Goal: Transaction & Acquisition: Download file/media

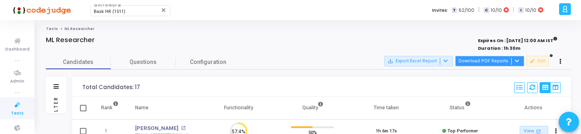
click at [510, 61] on button "Download PDF Reports" at bounding box center [489, 61] width 69 height 11
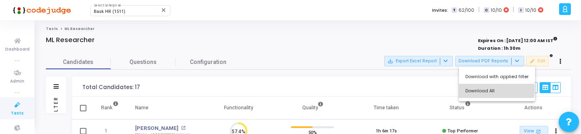
click at [493, 90] on button "Download All" at bounding box center [497, 91] width 76 height 14
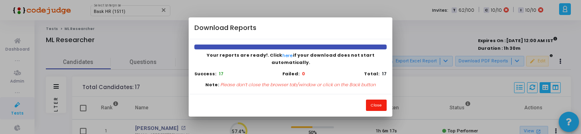
click at [376, 104] on button "Close" at bounding box center [376, 105] width 21 height 11
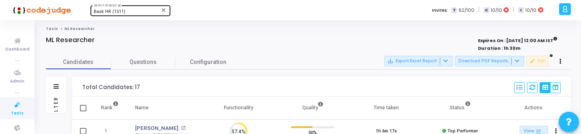
click at [114, 14] on span "Bask HR (1511)" at bounding box center [110, 11] width 32 height 5
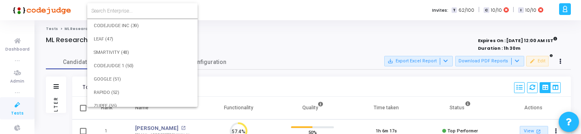
scroll to position [16211, 0]
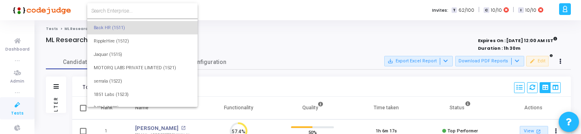
click at [124, 13] on input at bounding box center [142, 10] width 102 height 7
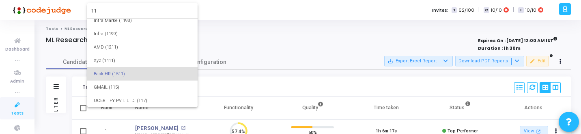
scroll to position [0, 0]
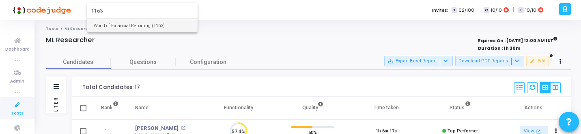
type input "1163"
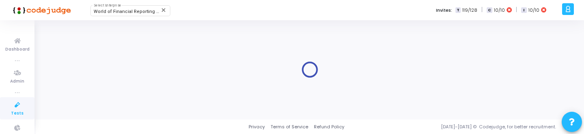
click at [14, 110] on span "Tests" at bounding box center [17, 113] width 13 height 7
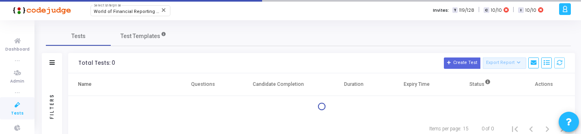
click at [14, 110] on span "Tests" at bounding box center [17, 113] width 13 height 7
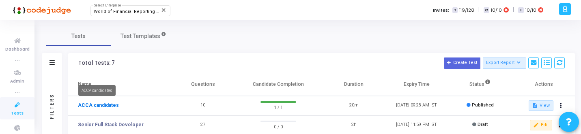
click at [106, 103] on link "ACCA candidates" at bounding box center [98, 105] width 41 height 7
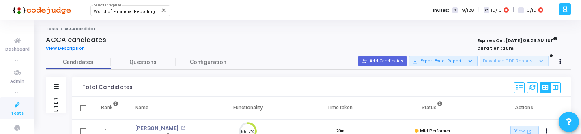
scroll to position [11, 0]
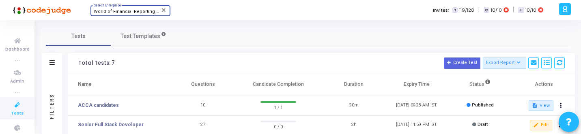
click at [130, 12] on span "World of Financial Reporting (1163)" at bounding box center [131, 11] width 75 height 5
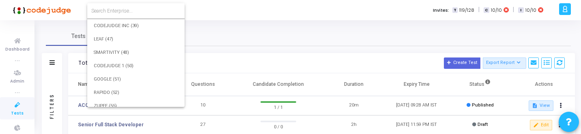
click at [132, 12] on input at bounding box center [135, 10] width 89 height 7
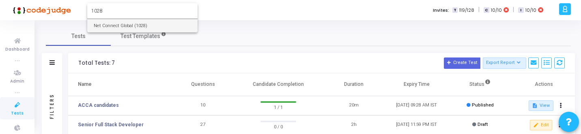
type input "1028"
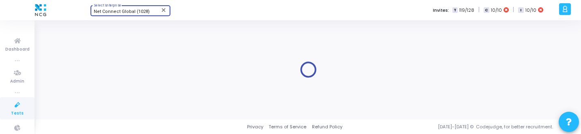
click at [13, 108] on icon at bounding box center [17, 105] width 17 height 10
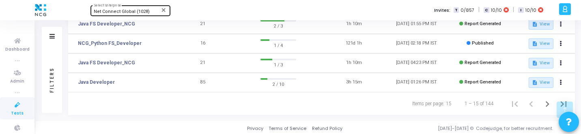
scroll to position [297, 0]
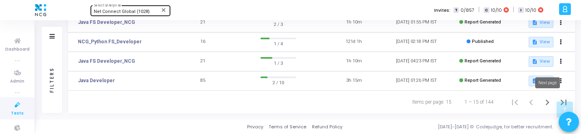
click at [547, 101] on icon "Next page" at bounding box center [548, 103] width 4 height 6
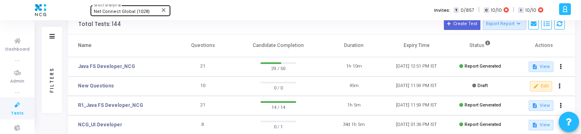
scroll to position [36, 0]
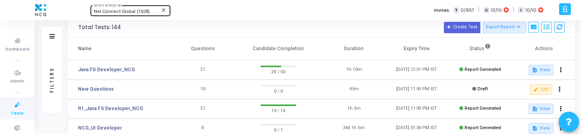
click at [49, 75] on div "Filters" at bounding box center [51, 79] width 7 height 89
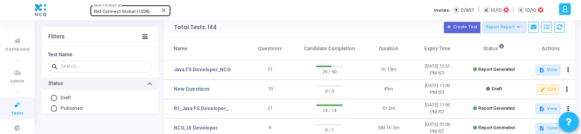
scroll to position [13, 0]
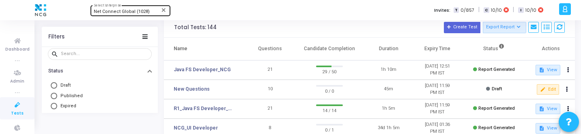
click at [77, 93] on span "Published" at bounding box center [70, 96] width 26 height 7
click at [57, 93] on input "Published" at bounding box center [54, 96] width 6 height 6
radio input "true"
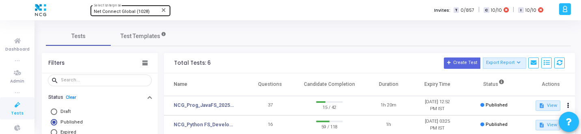
click at [114, 13] on span "Net Connect Global (1028)" at bounding box center [122, 11] width 56 height 5
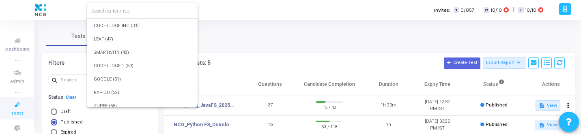
click at [128, 11] on input at bounding box center [142, 10] width 102 height 7
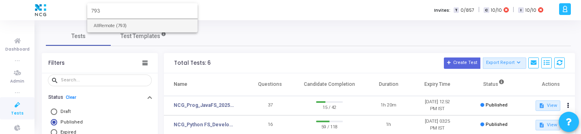
type input "793"
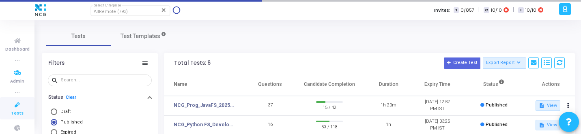
click at [14, 110] on span "Tests" at bounding box center [17, 113] width 13 height 7
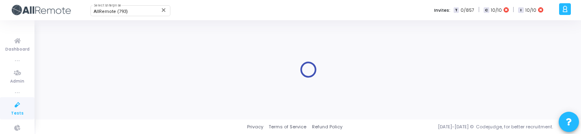
click at [14, 111] on span "Tests" at bounding box center [17, 113] width 13 height 7
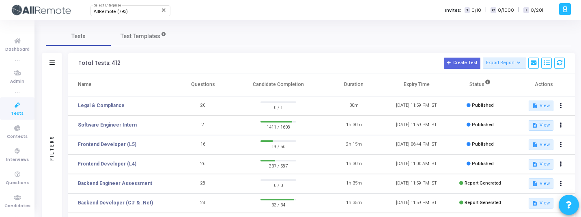
click at [60, 134] on div "Filters" at bounding box center [52, 147] width 20 height 149
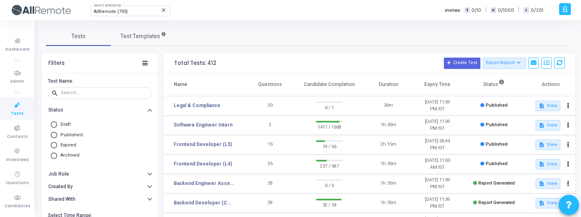
click at [75, 134] on mat-radio-button "Published" at bounding box center [100, 135] width 100 height 10
click at [71, 134] on span "Published" at bounding box center [71, 134] width 22 height 5
click at [57, 134] on input "Published" at bounding box center [54, 135] width 6 height 6
radio input "true"
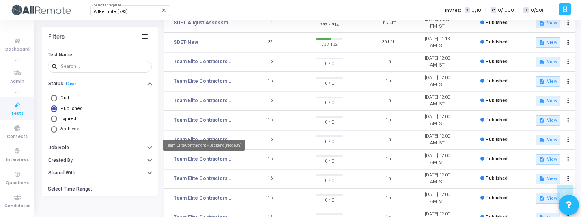
scroll to position [215, 0]
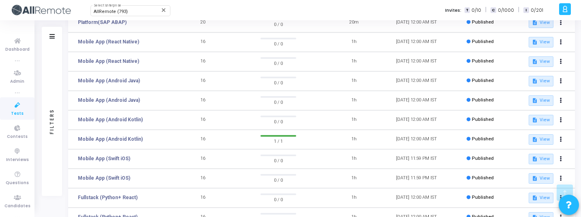
scroll to position [2240, 0]
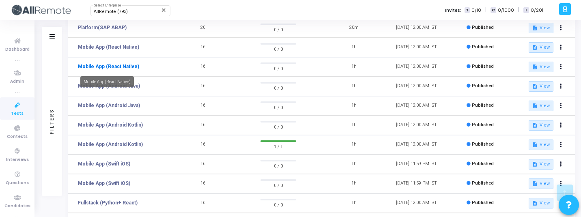
click at [119, 66] on link "Mobile App (React Native)" at bounding box center [108, 66] width 61 height 7
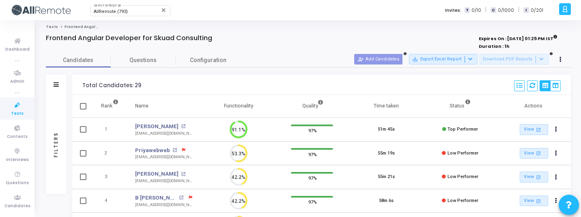
click at [51, 25] on link "Tests" at bounding box center [52, 26] width 12 height 5
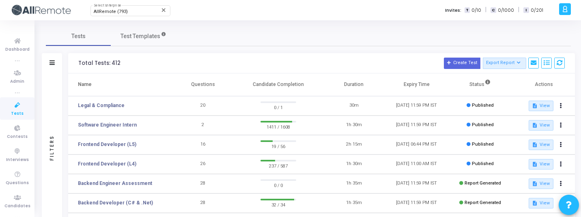
click at [46, 108] on div "Filters" at bounding box center [52, 147] width 20 height 149
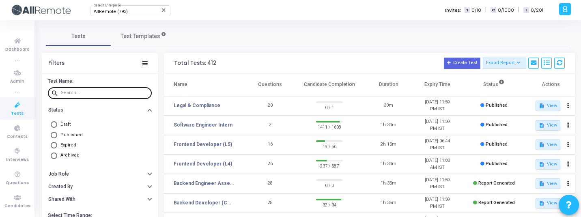
click at [99, 91] on input "text" at bounding box center [105, 92] width 88 height 5
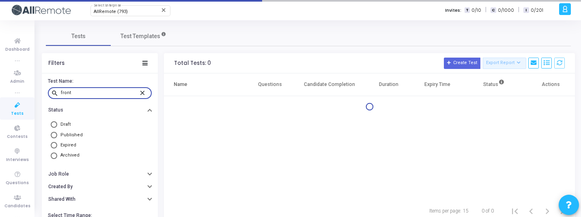
type input "front"
click at [67, 137] on span "Published" at bounding box center [71, 134] width 22 height 5
click at [57, 137] on input "Published" at bounding box center [54, 135] width 6 height 6
radio input "true"
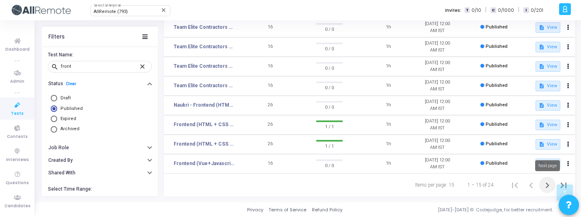
click at [547, 184] on icon "Next page" at bounding box center [548, 186] width 4 height 6
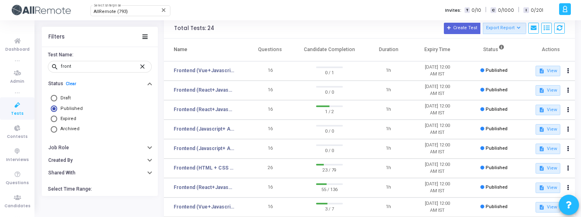
scroll to position [54, 0]
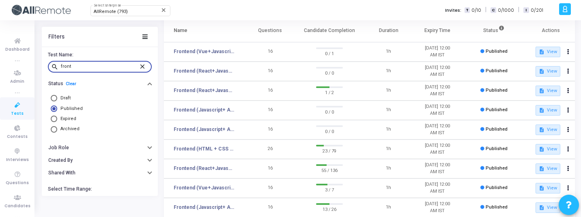
click at [108, 64] on input "front" at bounding box center [100, 66] width 78 height 5
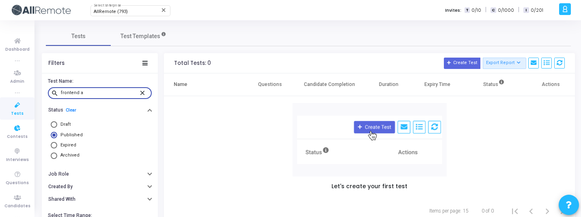
type input "frontend a"
click at [66, 133] on span "Published" at bounding box center [71, 134] width 22 height 5
click at [57, 133] on input "Published" at bounding box center [54, 135] width 6 height 6
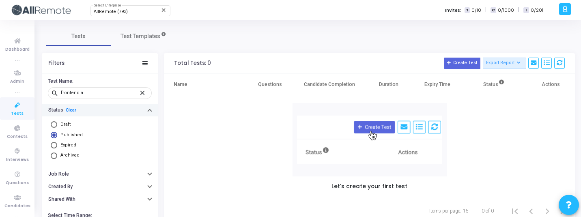
click at [70, 104] on button "Status Clear" at bounding box center [100, 110] width 116 height 13
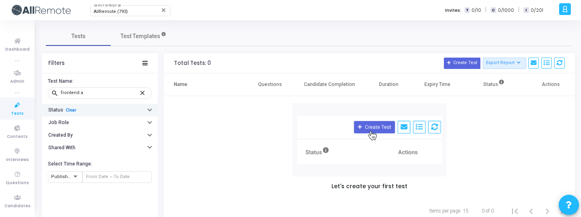
click at [71, 110] on link "Clear" at bounding box center [71, 110] width 11 height 5
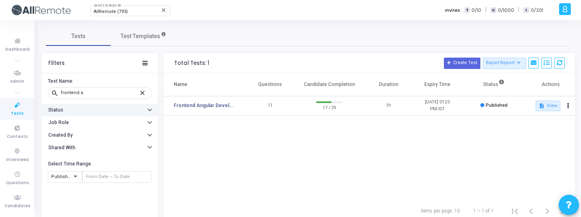
click at [75, 114] on button "Status" at bounding box center [100, 110] width 116 height 13
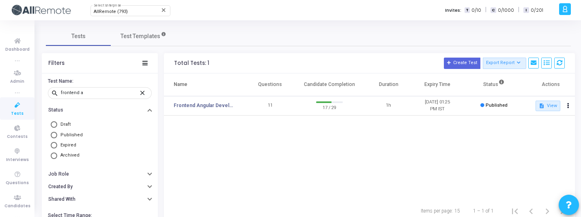
click at [75, 133] on span "Published" at bounding box center [71, 134] width 22 height 5
click at [57, 133] on input "Published" at bounding box center [54, 135] width 6 height 6
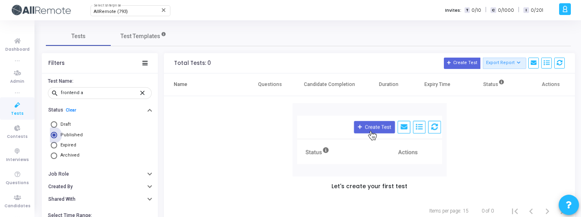
click at [75, 133] on span "Published" at bounding box center [71, 134] width 22 height 5
click at [57, 133] on input "Published" at bounding box center [54, 135] width 6 height 6
click at [72, 110] on link "Clear" at bounding box center [71, 110] width 11 height 5
radio input "false"
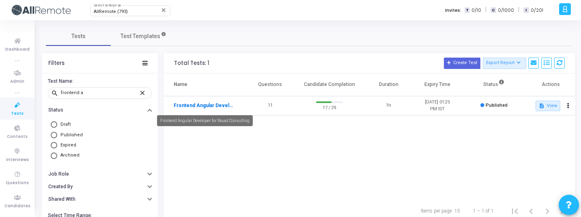
click at [222, 105] on link "Frontend Angular Developer for Skuad Consulting" at bounding box center [204, 105] width 61 height 7
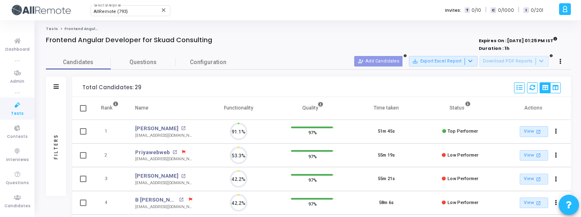
scroll to position [4, 4]
click at [110, 17] on div "AllRemote (793) Select Enterprise close Invites: T 0/10 | C 0/1000 | I 0/201" at bounding box center [318, 10] width 475 height 20
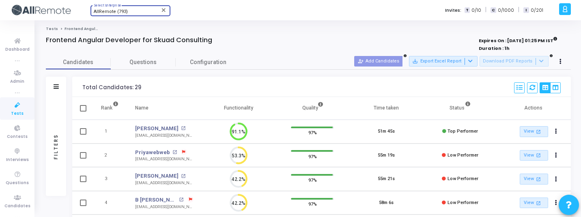
click at [118, 13] on span "AllRemote (793)" at bounding box center [111, 11] width 34 height 5
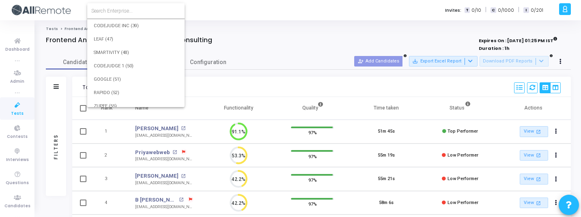
scroll to position [9664, 0]
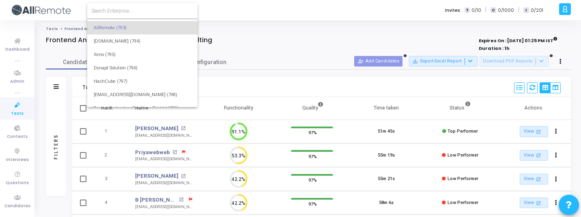
click at [127, 11] on input at bounding box center [142, 10] width 102 height 7
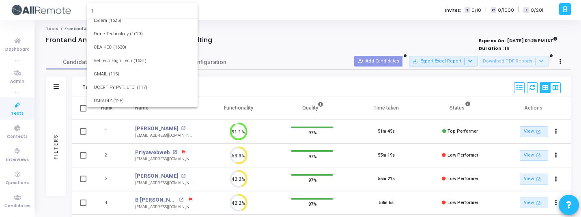
scroll to position [0, 0]
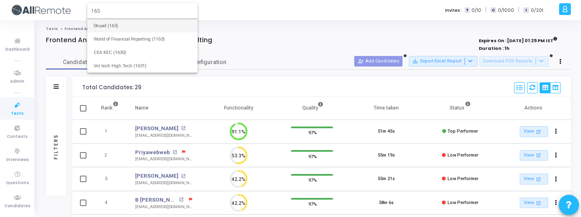
type input "163"
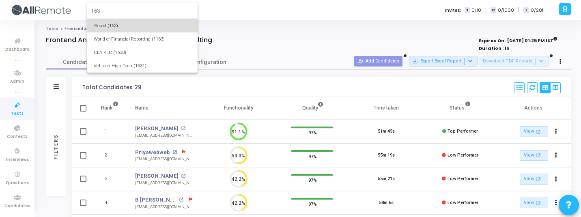
click at [155, 24] on span "Skuad (163)" at bounding box center [142, 25] width 97 height 13
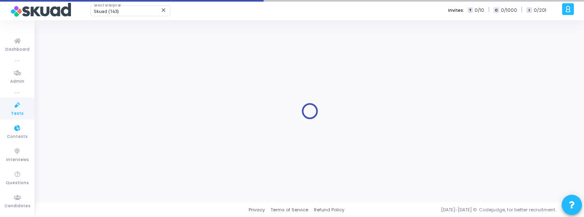
click at [11, 112] on span "Tests" at bounding box center [17, 113] width 13 height 7
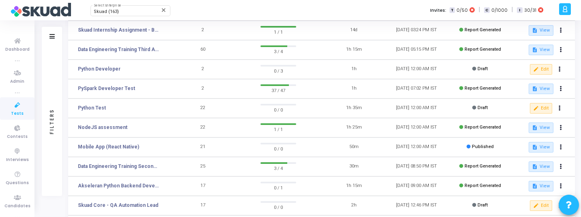
scroll to position [215, 0]
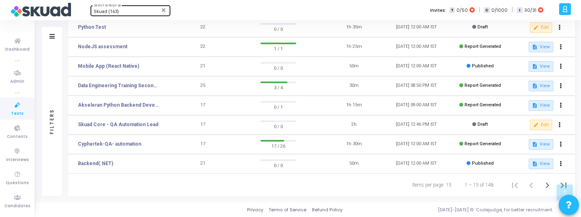
click at [117, 11] on span "Skuad (163)" at bounding box center [106, 11] width 25 height 5
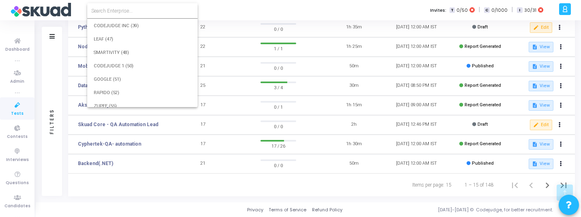
click at [128, 11] on input at bounding box center [142, 10] width 102 height 7
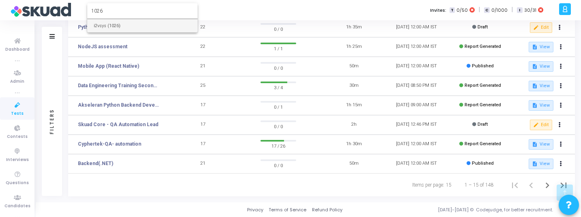
type input "1026"
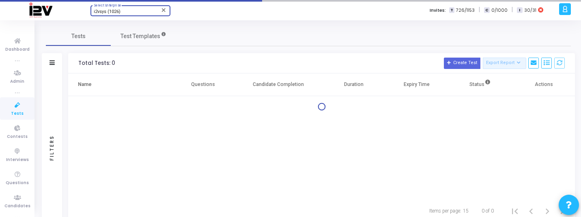
click at [14, 108] on icon at bounding box center [17, 105] width 17 height 10
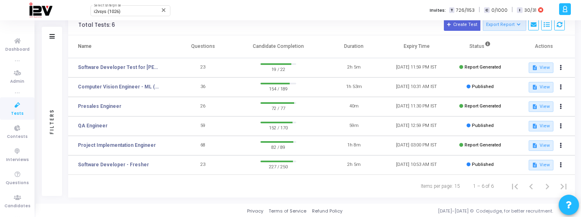
scroll to position [39, 0]
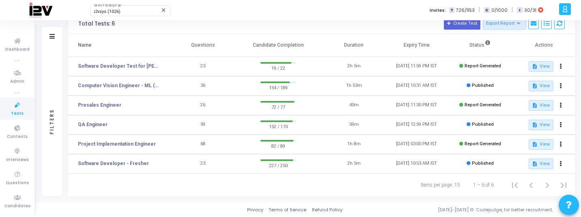
click at [195, 166] on td "23" at bounding box center [203, 163] width 63 height 19
click at [122, 89] on link "Computer Vision Engineer - ML (2)" at bounding box center [118, 85] width 81 height 7
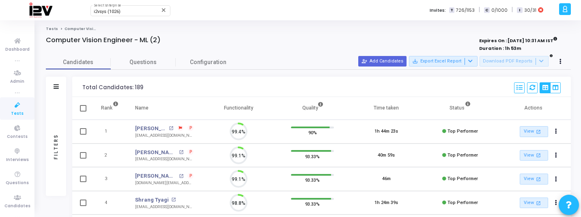
scroll to position [17, 21]
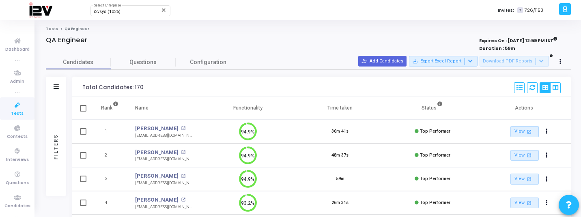
click at [52, 27] on link "Tests" at bounding box center [52, 28] width 12 height 5
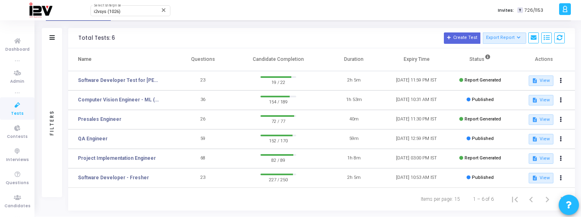
click at [86, 134] on td "QA Engineer" at bounding box center [119, 138] width 103 height 19
click at [90, 137] on link "QA Engineer" at bounding box center [93, 138] width 30 height 7
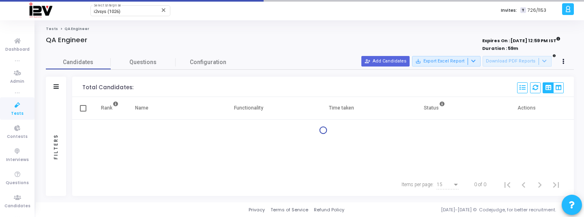
click at [61, 130] on div "Filters" at bounding box center [56, 146] width 20 height 99
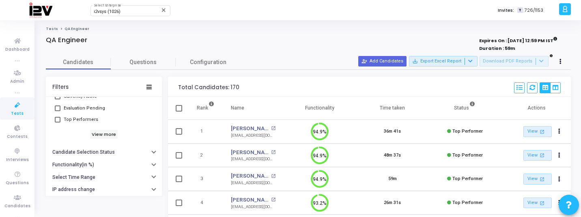
click at [91, 109] on span "Evaluation Pending" at bounding box center [84, 108] width 41 height 10
click at [58, 111] on input "Evaluation Pending" at bounding box center [57, 111] width 0 height 0
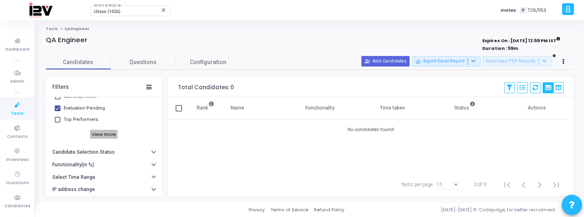
click at [99, 133] on h6 "View more" at bounding box center [104, 134] width 28 height 9
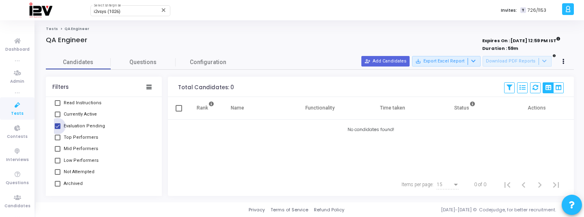
click at [74, 125] on span "Evaluation Pending" at bounding box center [84, 126] width 41 height 10
click at [58, 129] on input "Evaluation Pending" at bounding box center [57, 129] width 0 height 0
checkbox input "false"
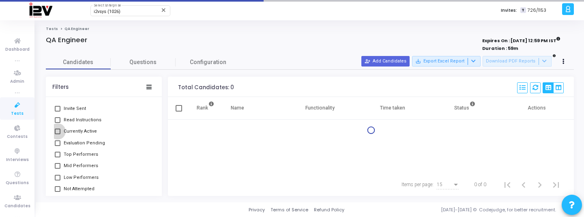
click at [80, 130] on span "Currently Active" at bounding box center [80, 132] width 33 height 10
click at [58, 134] on input "Currently Active" at bounding box center [57, 134] width 0 height 0
checkbox input "true"
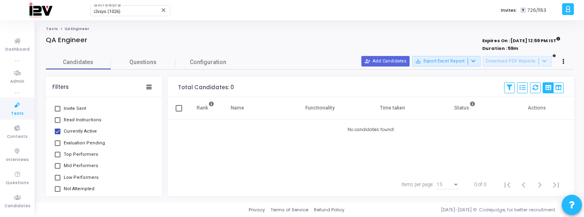
click at [80, 117] on span "Read Instructions" at bounding box center [83, 120] width 38 height 10
click at [58, 123] on input "Read Instructions" at bounding box center [57, 123] width 0 height 0
checkbox input "true"
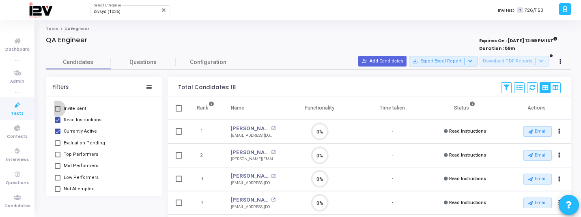
click at [79, 108] on span "Invite Sent" at bounding box center [75, 109] width 22 height 10
click at [58, 112] on input "Invite Sent" at bounding box center [57, 112] width 0 height 0
checkbox input "true"
click at [193, 62] on span "Configuration" at bounding box center [208, 62] width 37 height 9
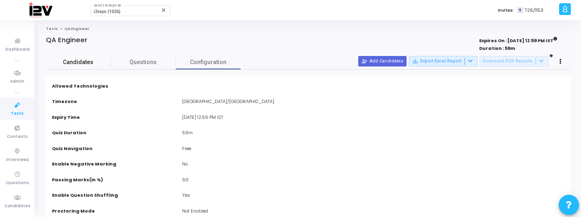
click at [98, 68] on link "Candidates" at bounding box center [78, 62] width 65 height 14
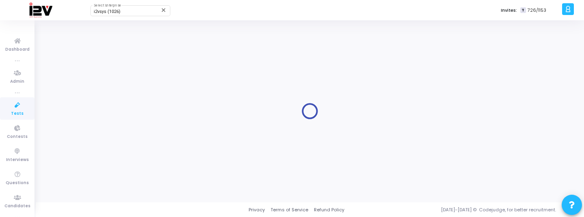
click at [26, 112] on link "Tests" at bounding box center [17, 108] width 34 height 22
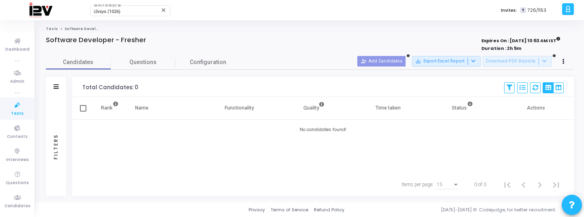
click at [55, 108] on div "Filters" at bounding box center [55, 146] width 7 height 89
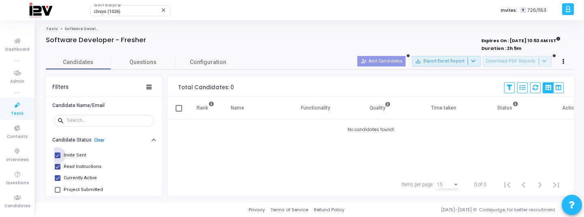
click at [74, 152] on span "Invite Sent" at bounding box center [75, 156] width 22 height 10
click at [58, 158] on input "Invite Sent" at bounding box center [57, 158] width 0 height 0
checkbox input "false"
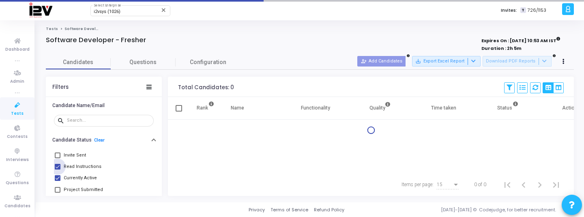
click at [74, 162] on span "Read Instructions" at bounding box center [83, 167] width 38 height 10
click at [58, 170] on input "Read Instructions" at bounding box center [57, 170] width 0 height 0
checkbox input "false"
click at [77, 175] on span "Currently Active" at bounding box center [80, 178] width 33 height 10
click at [58, 181] on input "Currently Active" at bounding box center [57, 181] width 0 height 0
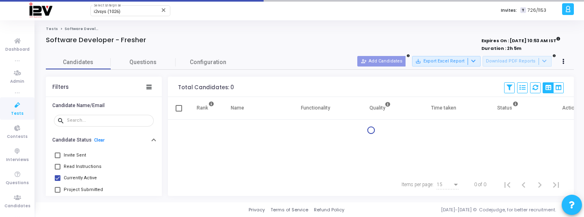
checkbox input "false"
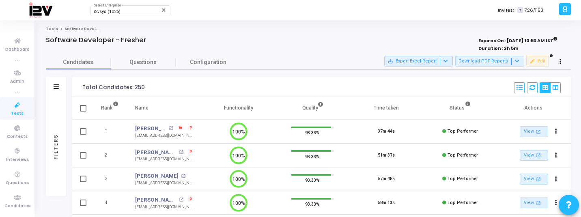
click at [58, 124] on div "Filters" at bounding box center [55, 146] width 7 height 89
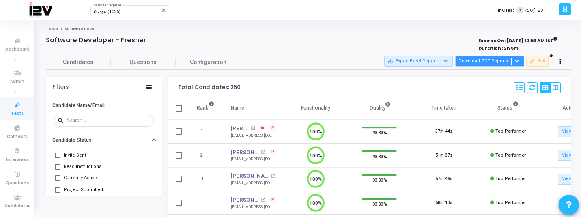
click at [513, 61] on div at bounding box center [516, 61] width 10 height 7
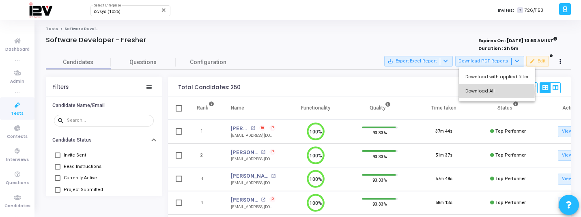
click at [474, 93] on button "Download All" at bounding box center [497, 91] width 76 height 14
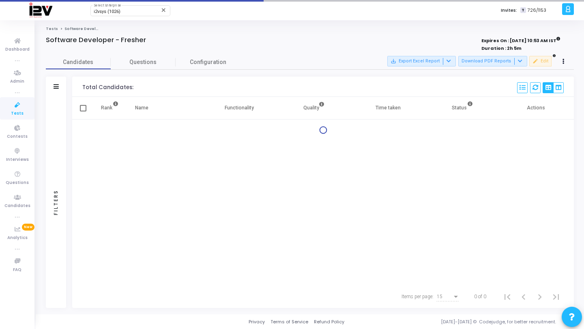
click at [59, 105] on div "Filters" at bounding box center [56, 202] width 20 height 211
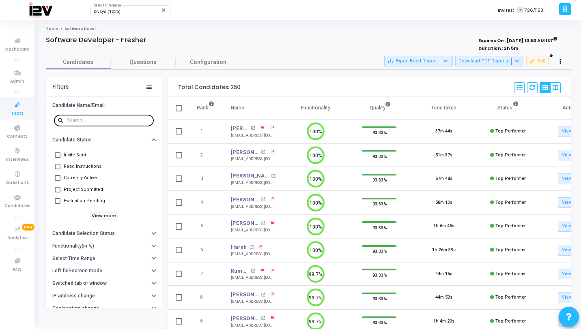
click at [123, 119] on input "text" at bounding box center [109, 120] width 84 height 5
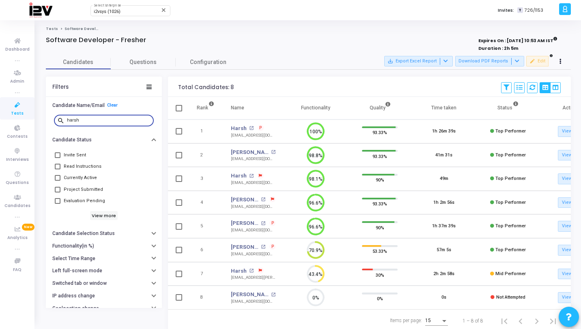
type input "harsh"
click at [238, 129] on link "Harsh" at bounding box center [239, 129] width 16 height 8
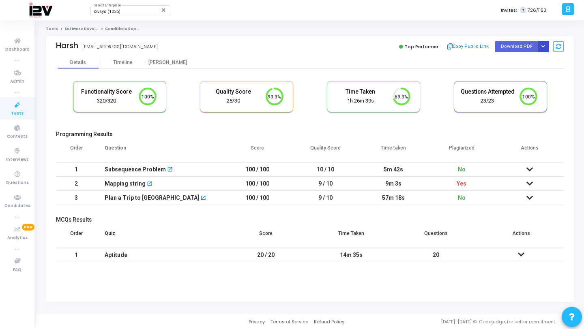
click at [545, 46] on icon "Button group with nested dropdown" at bounding box center [544, 47] width 4 height 4
click at [527, 65] on button "Regenerate PDF" at bounding box center [517, 62] width 62 height 13
